Goal: Task Accomplishment & Management: Manage account settings

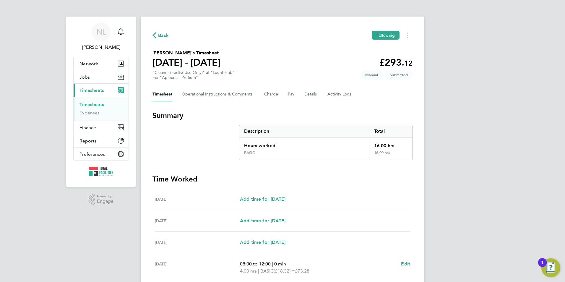
click at [164, 31] on div "Back Following" at bounding box center [283, 35] width 260 height 9
drag, startPoint x: 159, startPoint y: 37, endPoint x: 153, endPoint y: 38, distance: 6.3
click at [153, 38] on span "Back" at bounding box center [161, 35] width 17 height 6
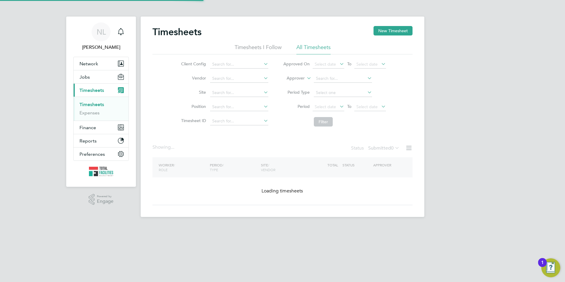
click at [157, 35] on h2 "Timesheets" at bounding box center [177, 32] width 49 height 12
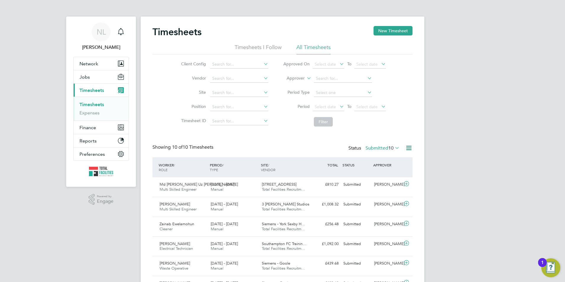
click at [386, 147] on label "Submitted 10" at bounding box center [383, 148] width 34 height 6
click at [373, 168] on li "Saved" at bounding box center [372, 167] width 27 height 8
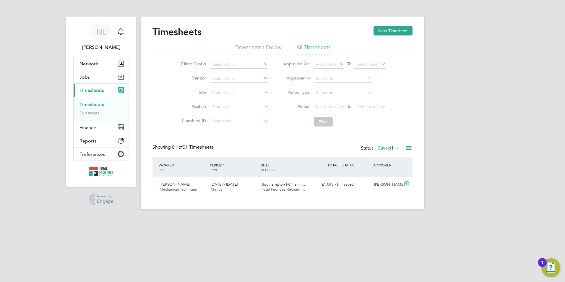
click at [380, 152] on div "Status Saved 1" at bounding box center [381, 148] width 40 height 8
click at [391, 145] on span "1" at bounding box center [392, 148] width 3 height 6
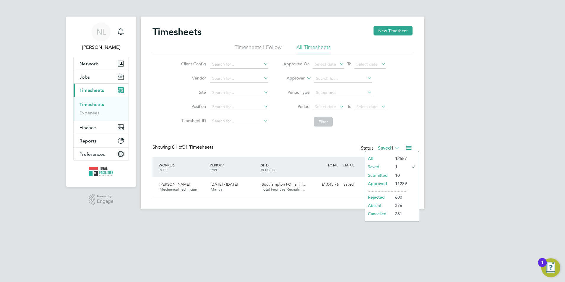
click at [391, 147] on span "1" at bounding box center [392, 148] width 3 height 6
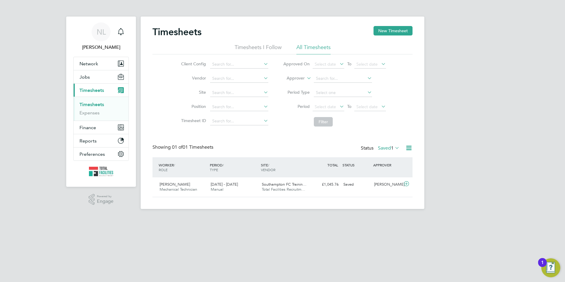
click at [389, 146] on label "Saved 1" at bounding box center [389, 148] width 22 height 6
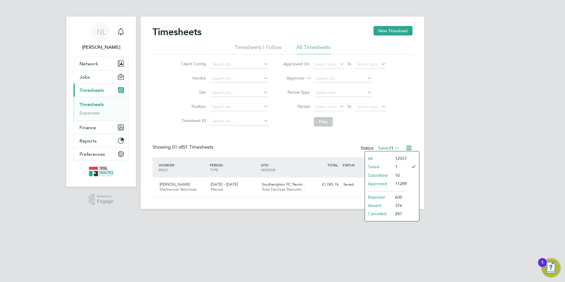
click at [382, 174] on li "Submitted" at bounding box center [378, 175] width 27 height 8
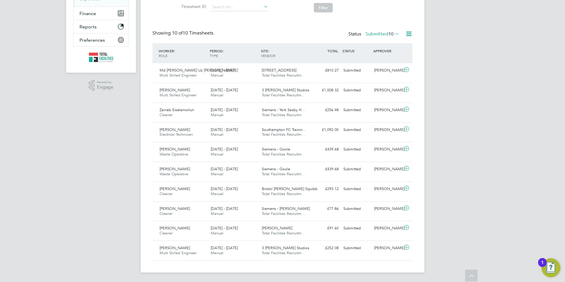
click at [390, 31] on span "10" at bounding box center [390, 34] width 5 height 6
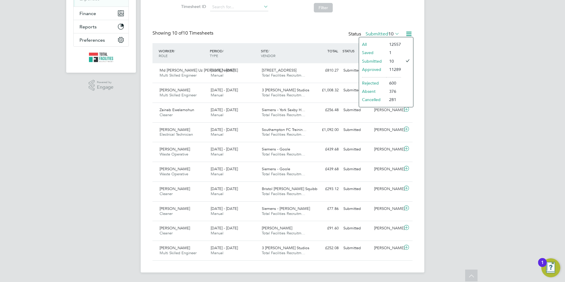
click at [373, 65] on li "Approved" at bounding box center [372, 69] width 27 height 8
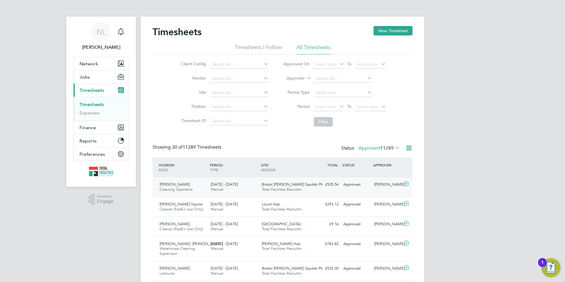
click at [290, 184] on span "Bristol [PERSON_NAME] Squibb Ph…" at bounding box center [294, 184] width 65 height 5
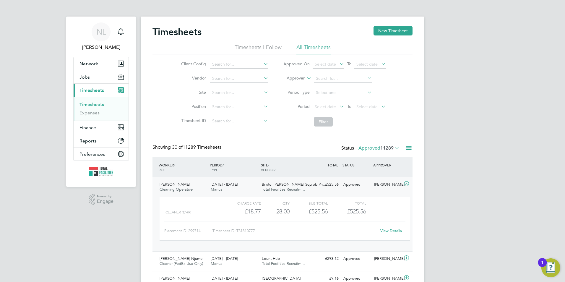
click at [391, 231] on link "View Details" at bounding box center [391, 230] width 22 height 5
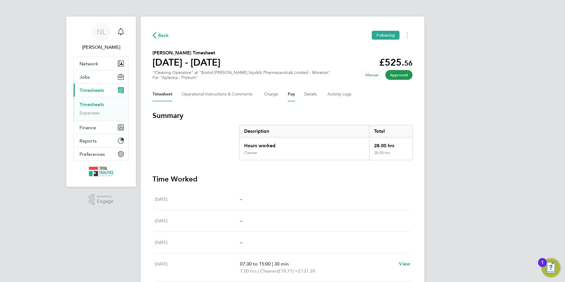
click at [292, 95] on button "Pay" at bounding box center [291, 94] width 7 height 14
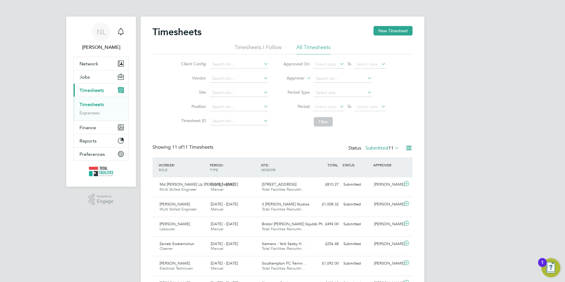
click at [375, 147] on label "Submitted 11" at bounding box center [383, 148] width 34 height 6
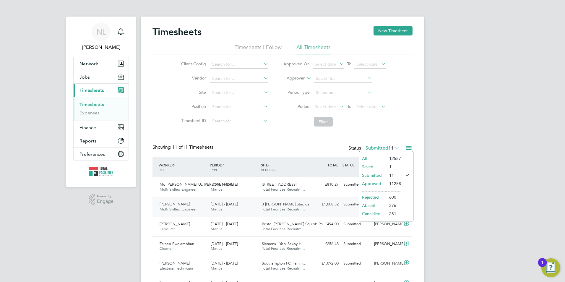
click at [374, 197] on li "Rejected" at bounding box center [372, 197] width 27 height 8
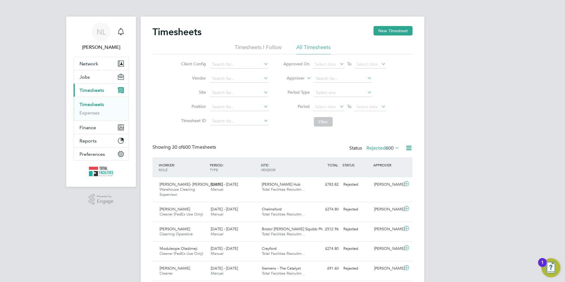
click at [379, 149] on label "Rejected 600" at bounding box center [382, 148] width 33 height 6
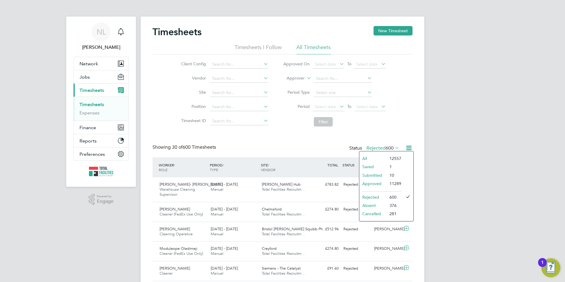
click at [378, 184] on li "Approved" at bounding box center [372, 183] width 27 height 8
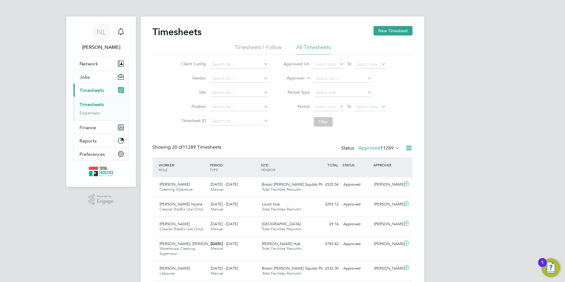
click at [377, 151] on label "Approved 11289" at bounding box center [379, 148] width 41 height 6
click at [383, 176] on li "10" at bounding box center [390, 175] width 15 height 8
click at [383, 148] on span "11289" at bounding box center [386, 148] width 13 height 6
click at [372, 174] on li "Submitted" at bounding box center [369, 175] width 27 height 8
